Goal: Information Seeking & Learning: Learn about a topic

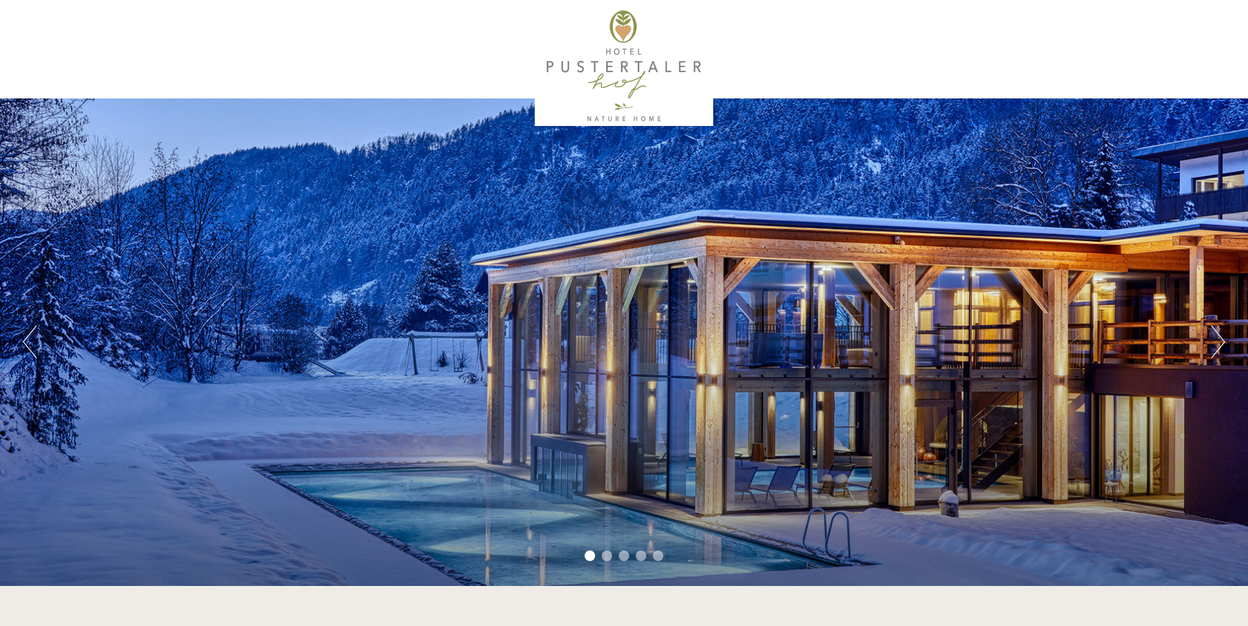
click at [1217, 344] on button "Next" at bounding box center [1218, 341] width 14 height 33
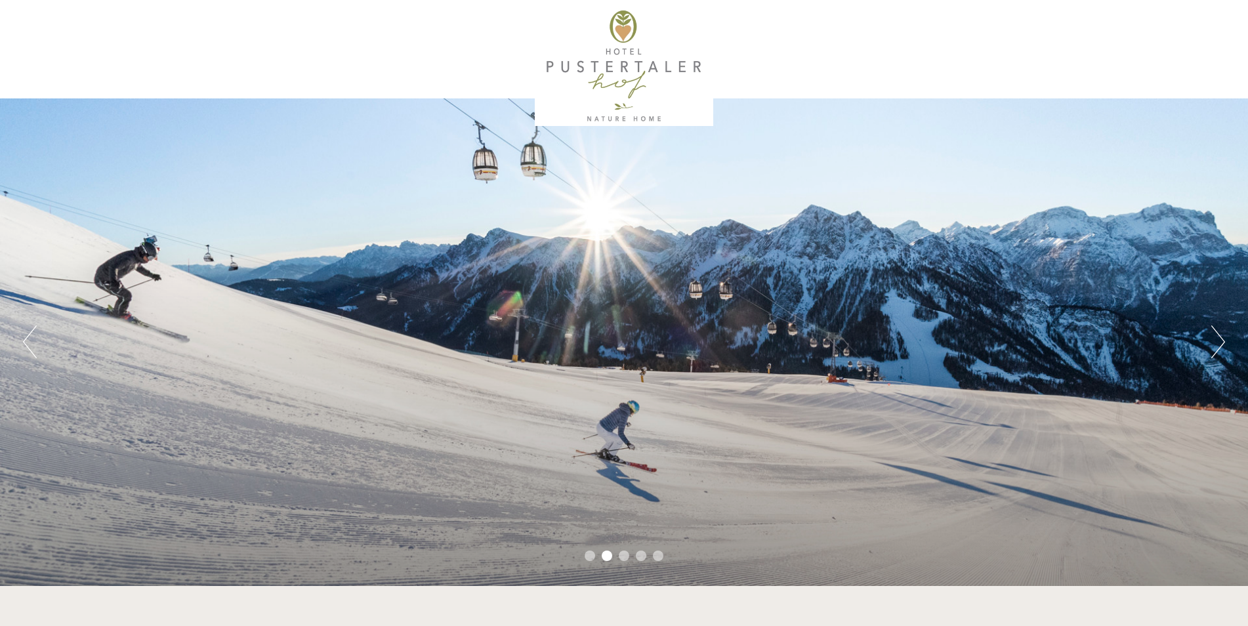
click at [1217, 344] on button "Next" at bounding box center [1218, 341] width 14 height 33
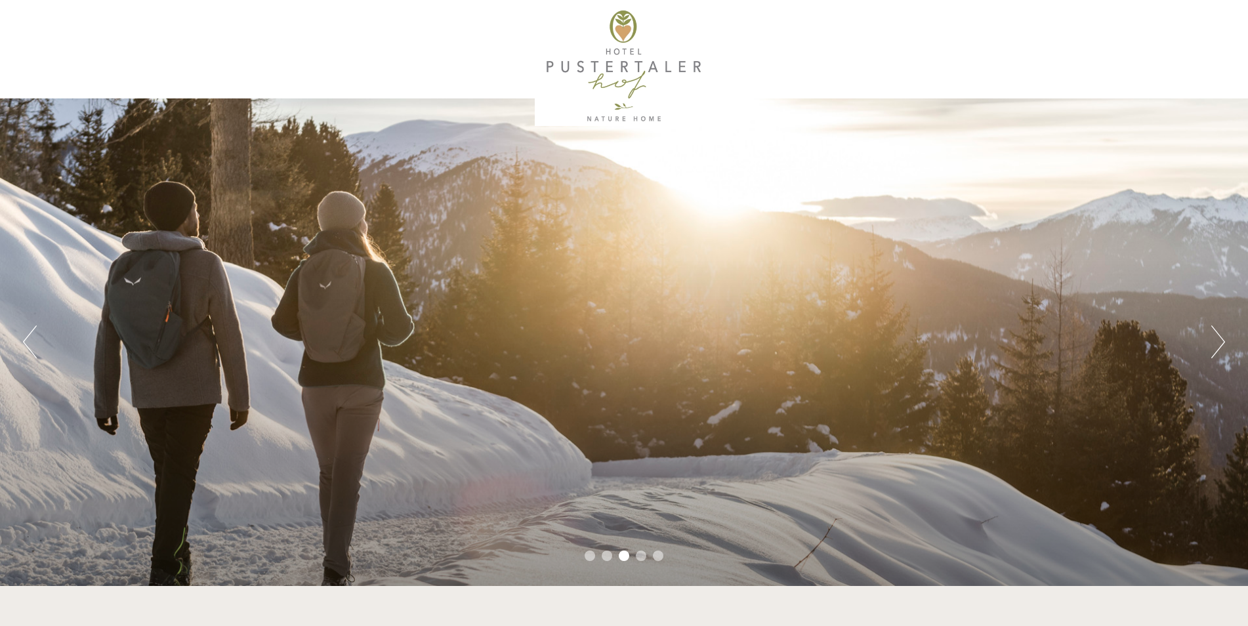
click at [1217, 344] on button "Next" at bounding box center [1218, 341] width 14 height 33
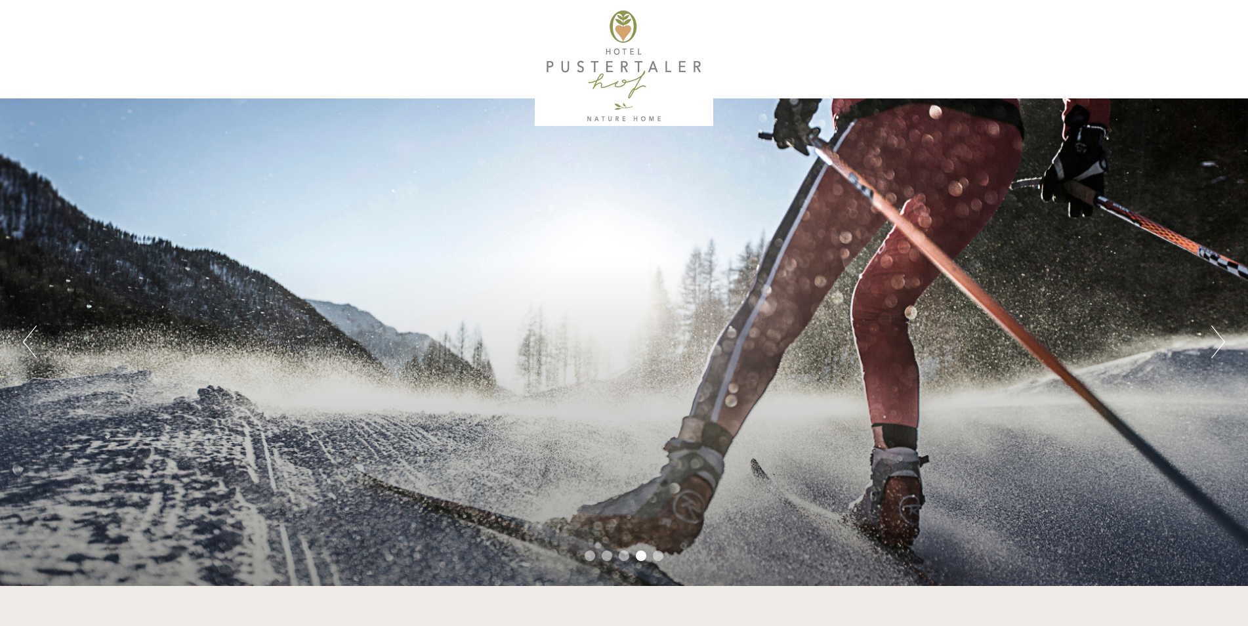
click at [1217, 344] on button "Next" at bounding box center [1218, 341] width 14 height 33
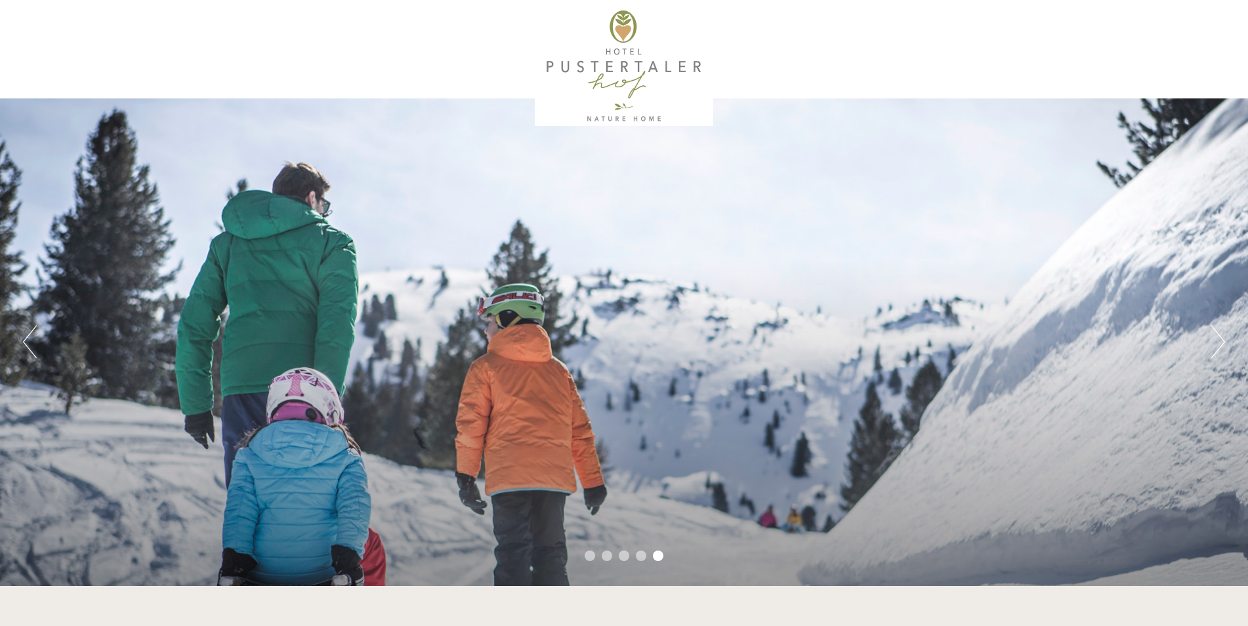
click at [1217, 344] on button "Next" at bounding box center [1218, 341] width 14 height 33
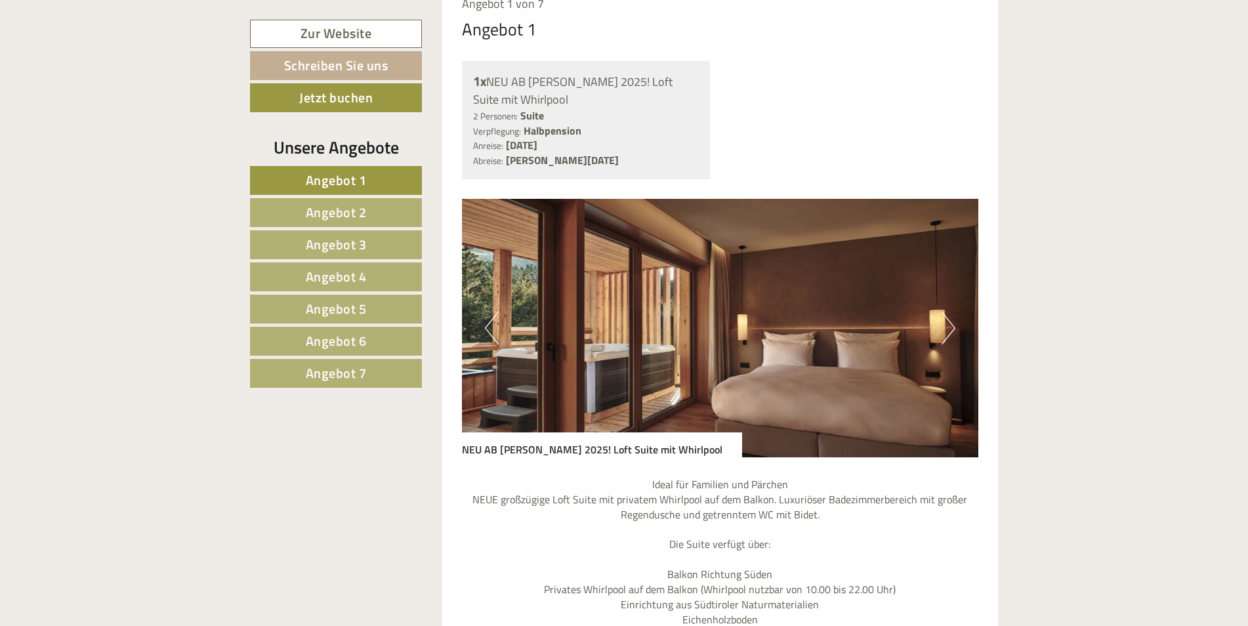
scroll to position [1181, 0]
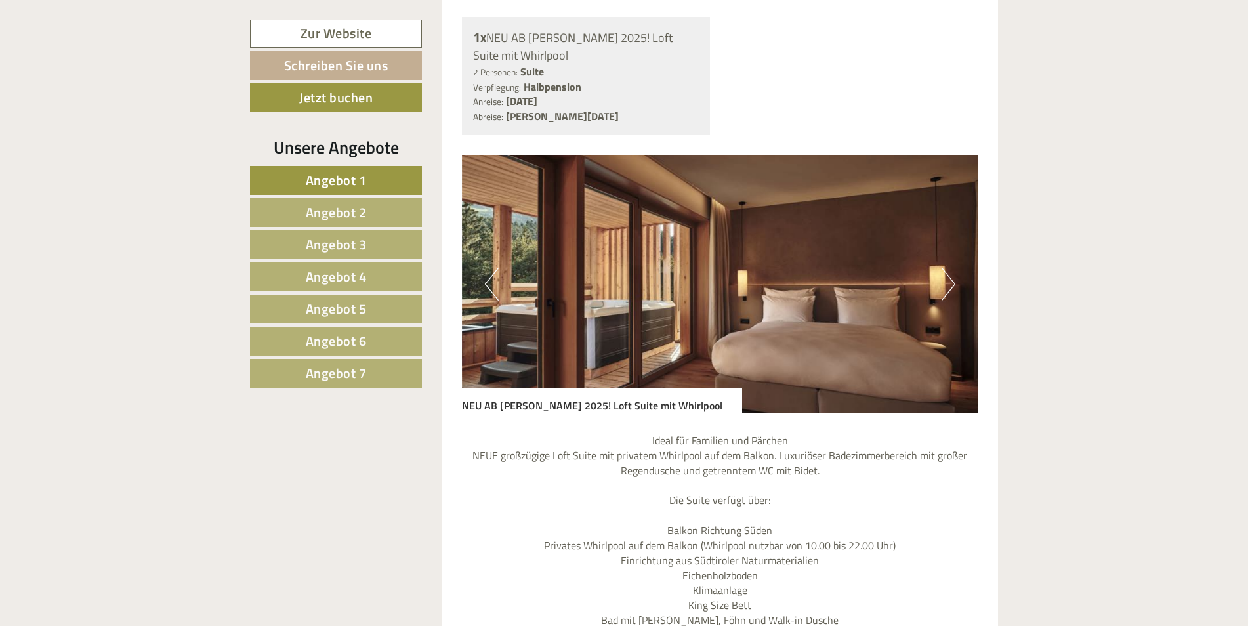
click at [339, 379] on span "Angebot 7" at bounding box center [336, 373] width 61 height 20
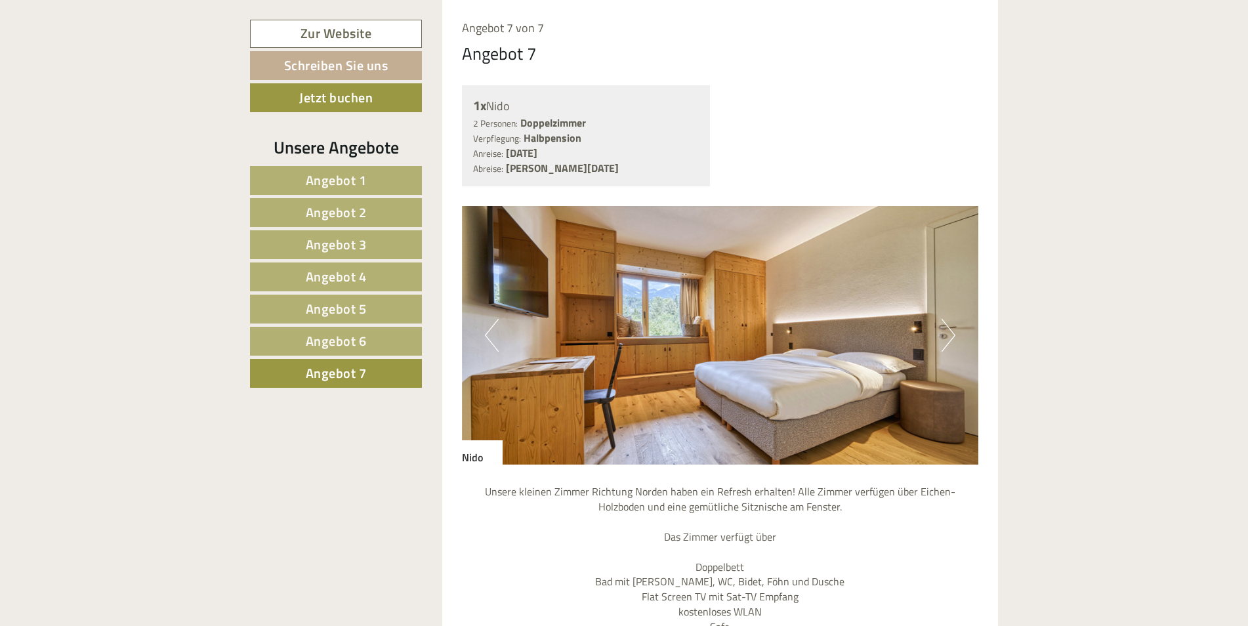
click at [948, 335] on button "Next" at bounding box center [949, 335] width 14 height 33
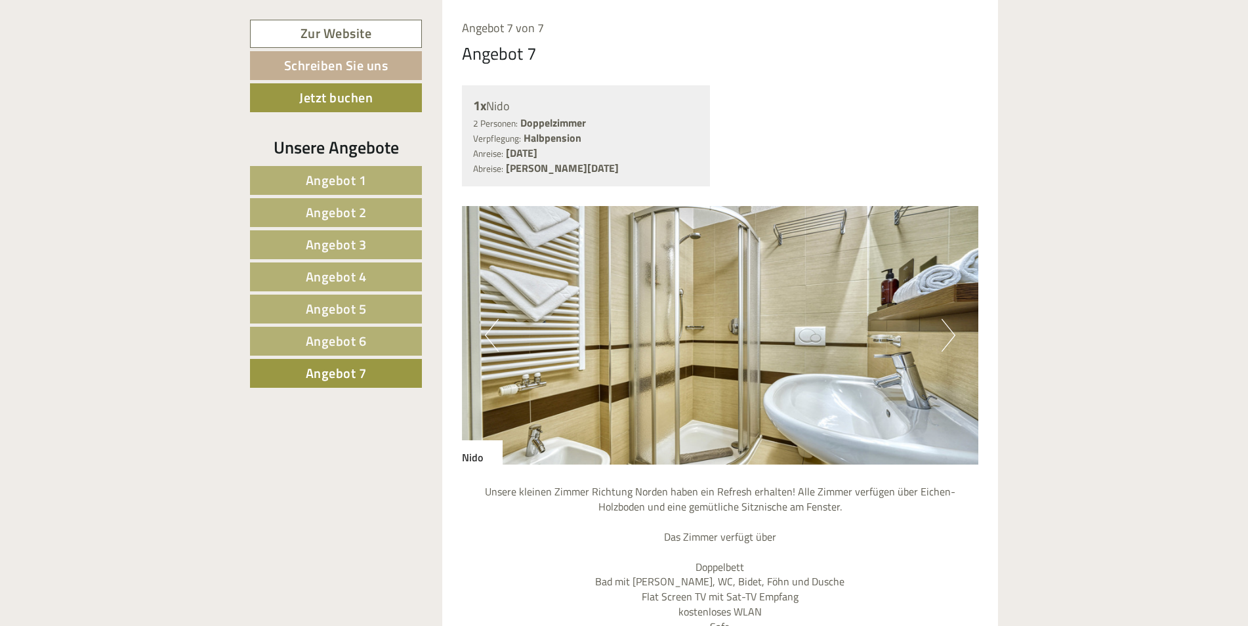
click at [948, 335] on button "Next" at bounding box center [949, 335] width 14 height 33
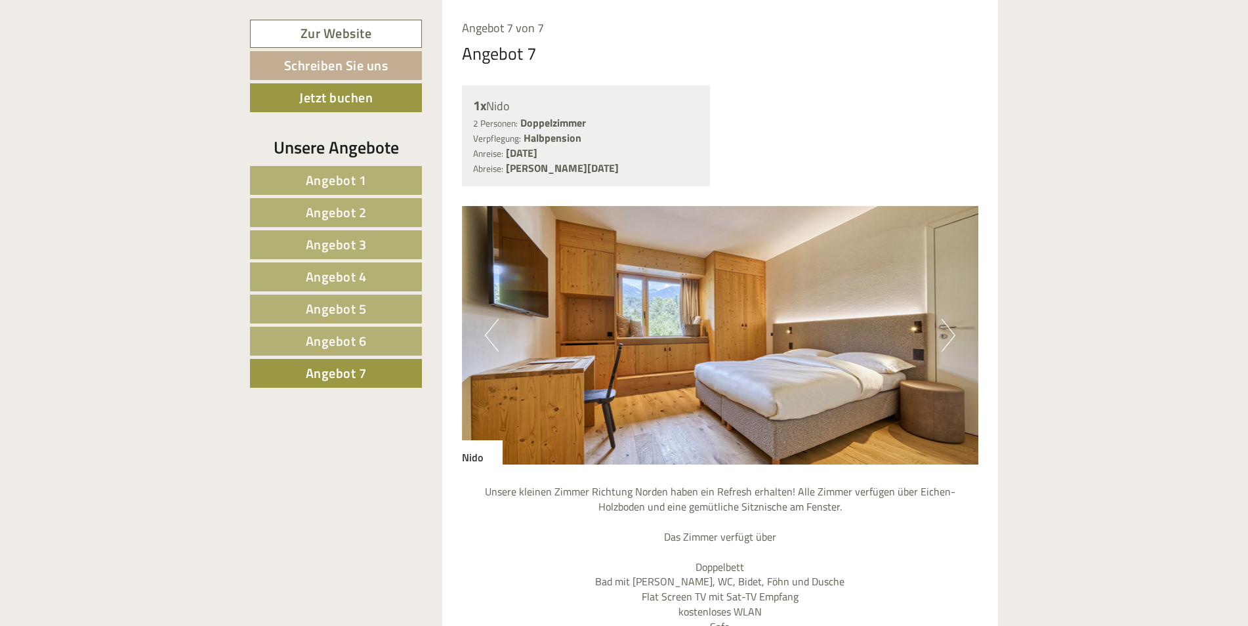
click at [948, 335] on button "Next" at bounding box center [949, 335] width 14 height 33
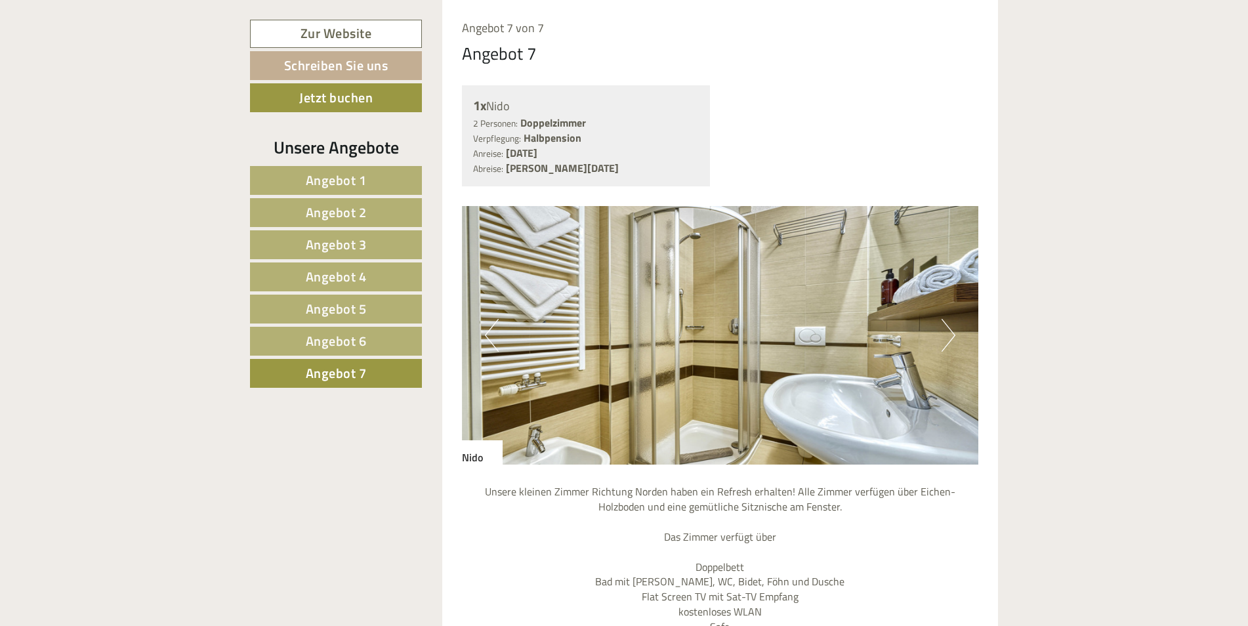
click at [948, 335] on button "Next" at bounding box center [949, 335] width 14 height 33
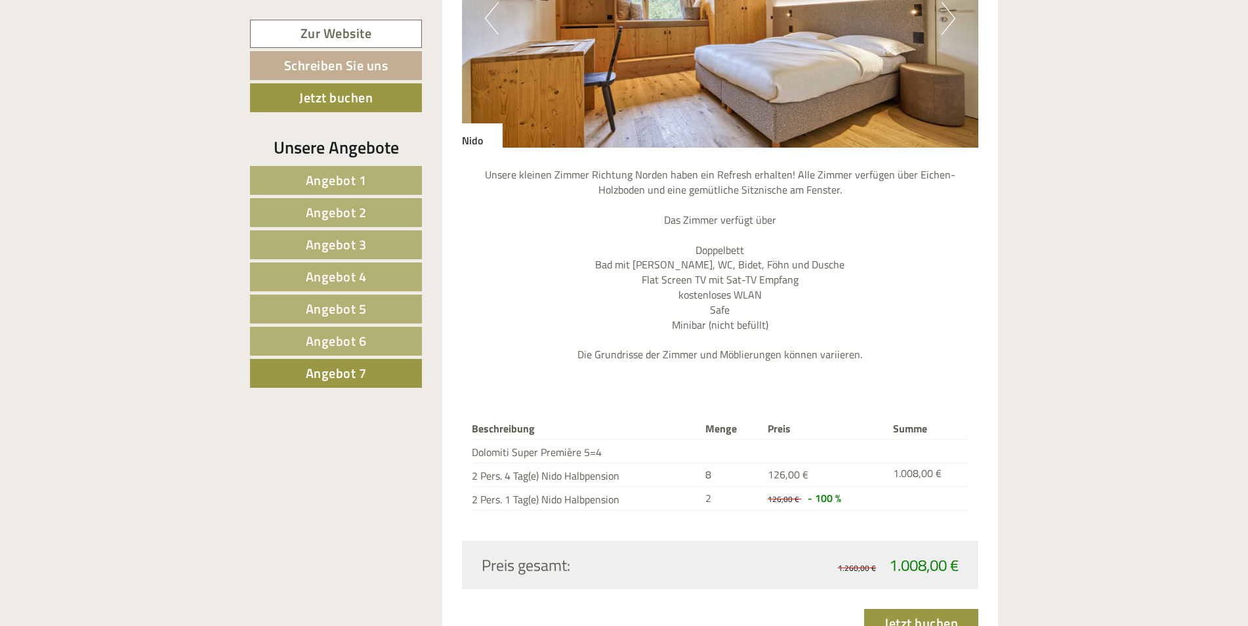
scroll to position [1507, 0]
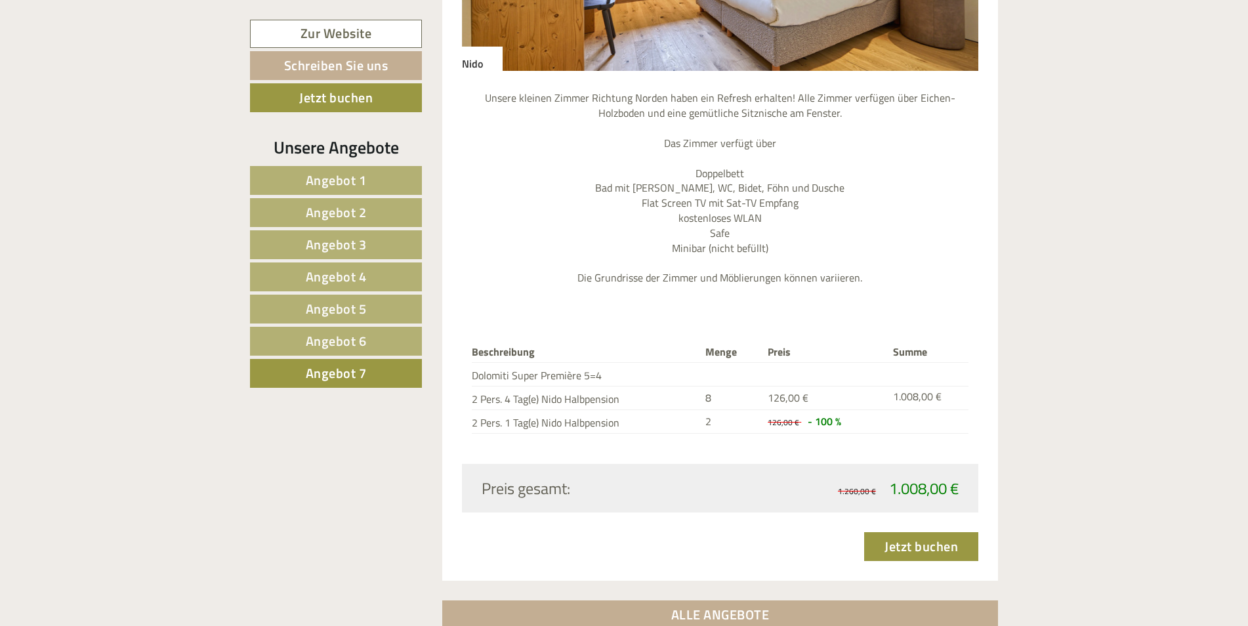
click at [364, 332] on span "Angebot 6" at bounding box center [336, 341] width 61 height 20
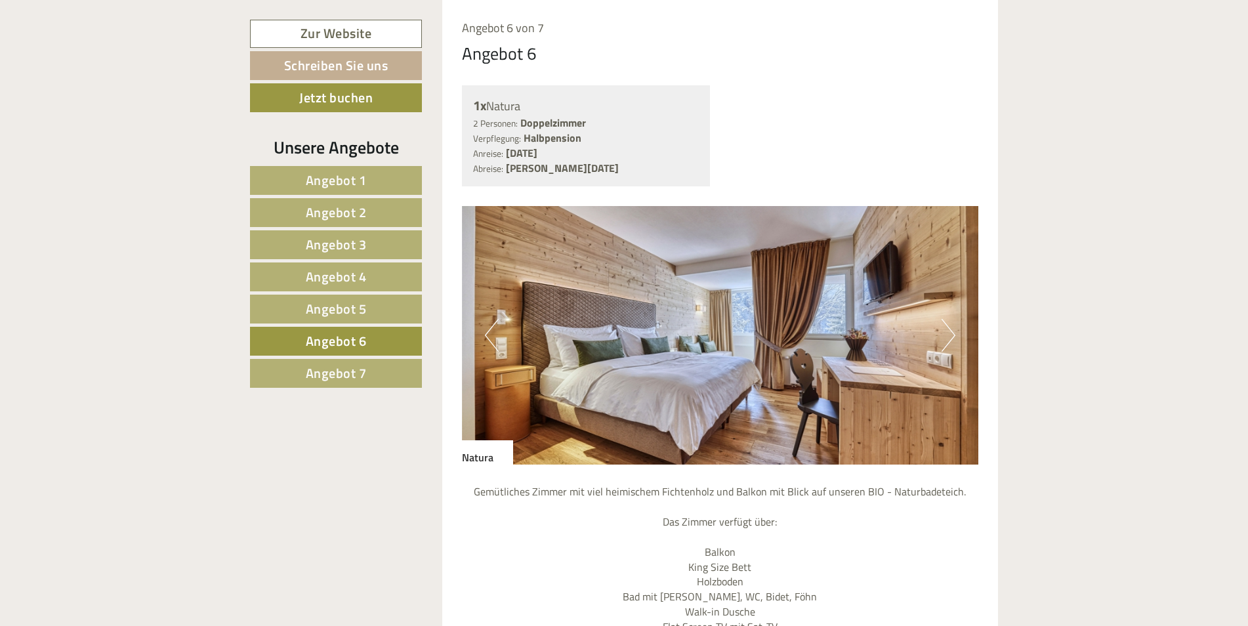
click at [958, 335] on img at bounding box center [720, 335] width 517 height 259
click at [950, 335] on button "Next" at bounding box center [949, 335] width 14 height 33
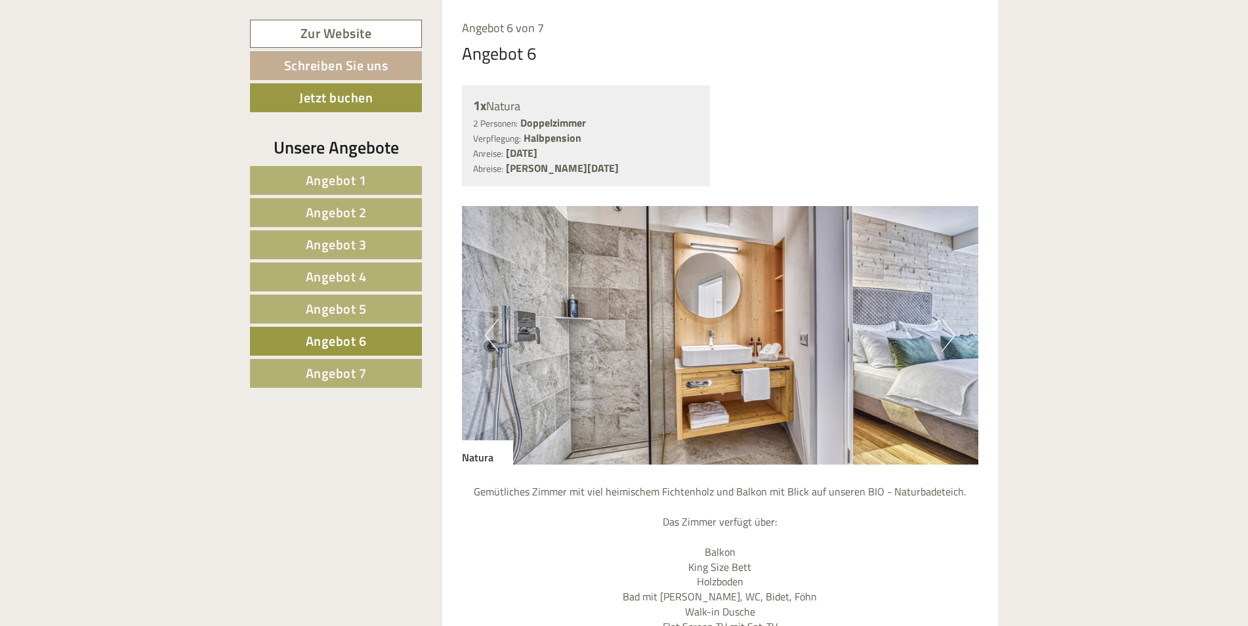
click at [950, 335] on button "Next" at bounding box center [949, 335] width 14 height 33
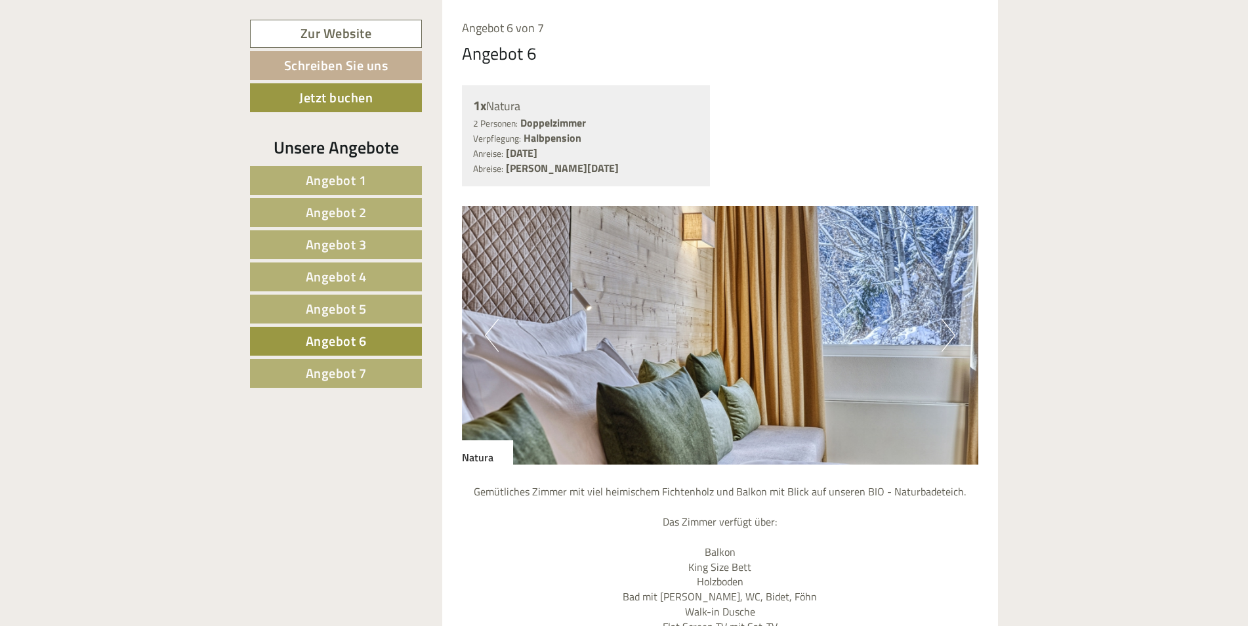
click at [950, 335] on button "Next" at bounding box center [949, 335] width 14 height 33
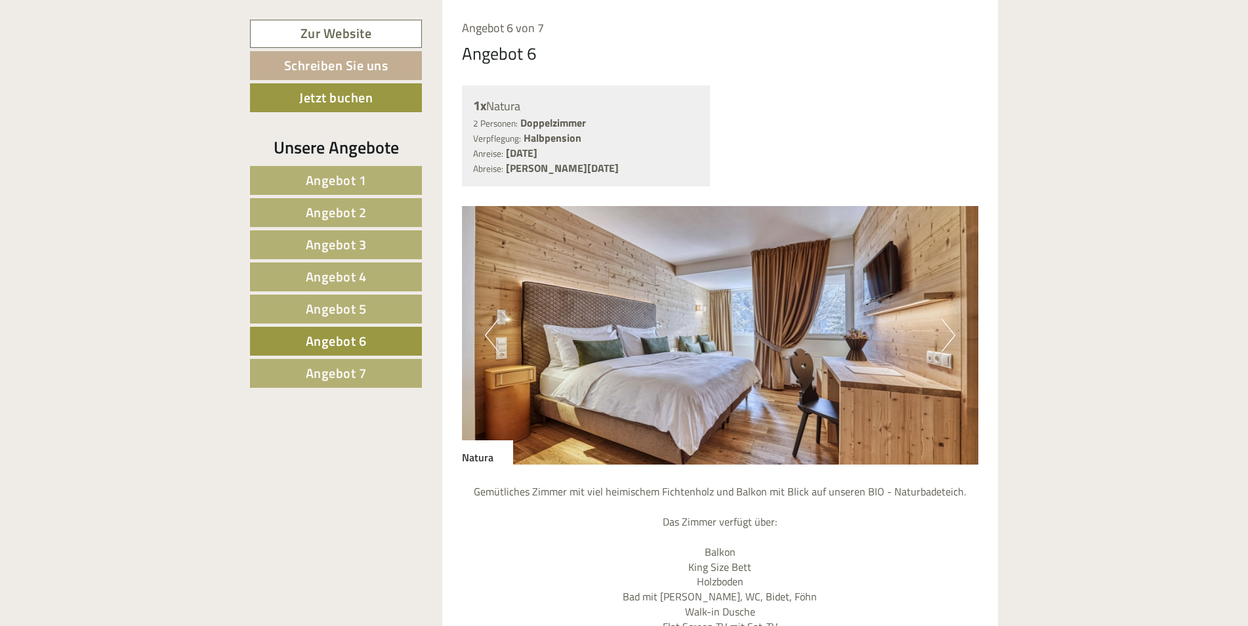
click at [950, 335] on button "Next" at bounding box center [949, 335] width 14 height 33
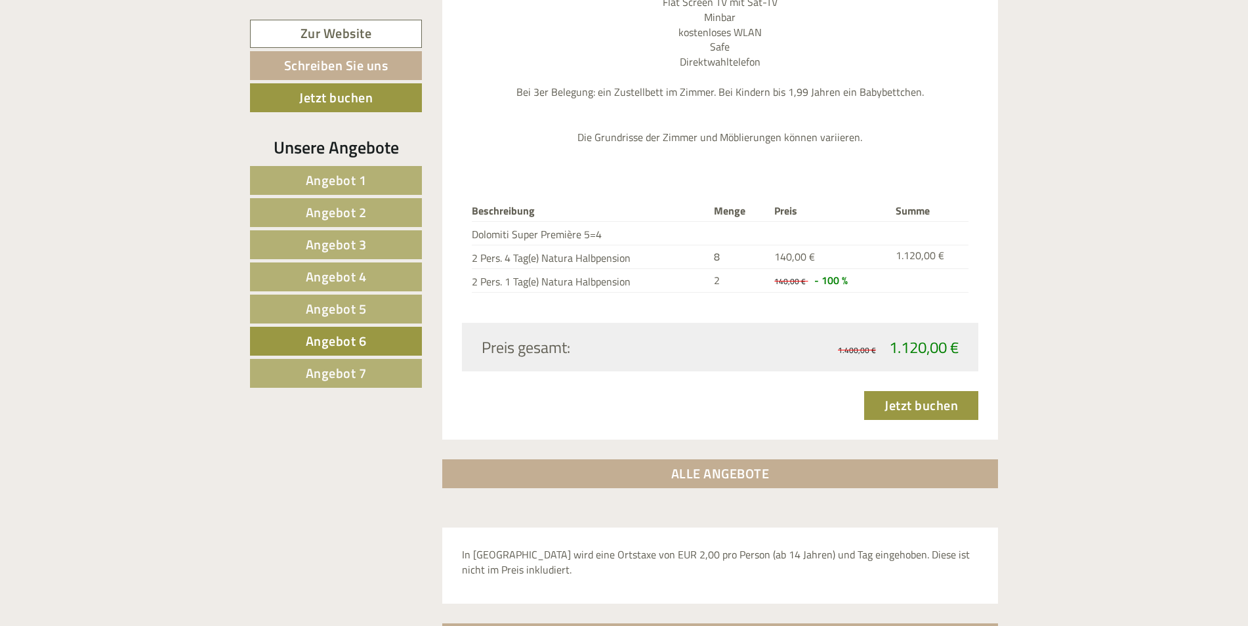
scroll to position [1769, 0]
